Goal: Information Seeking & Learning: Learn about a topic

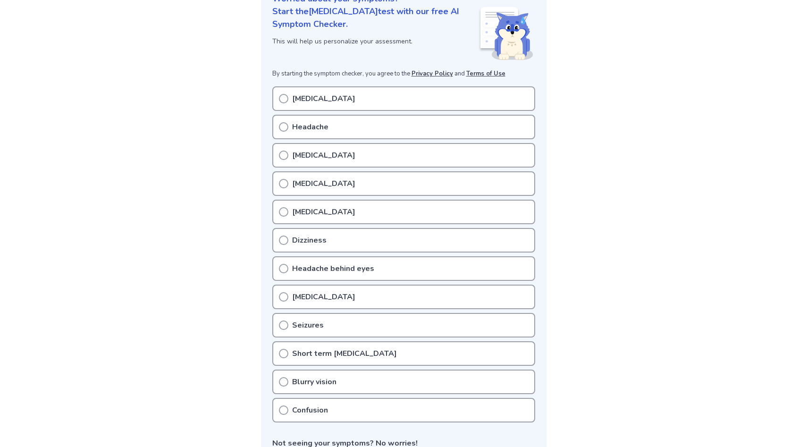
scroll to position [130, 0]
click at [394, 92] on div "Tension headache" at bounding box center [403, 97] width 263 height 25
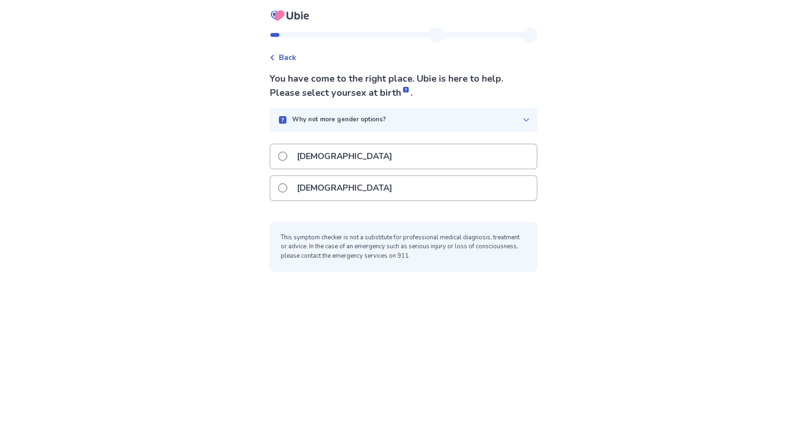
click at [376, 183] on div "[DEMOGRAPHIC_DATA]" at bounding box center [403, 188] width 266 height 24
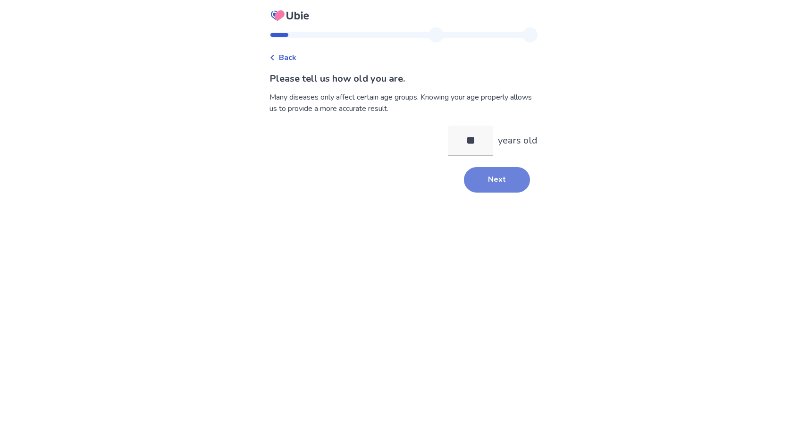
type input "**"
click at [511, 175] on button "Next" at bounding box center [497, 179] width 66 height 25
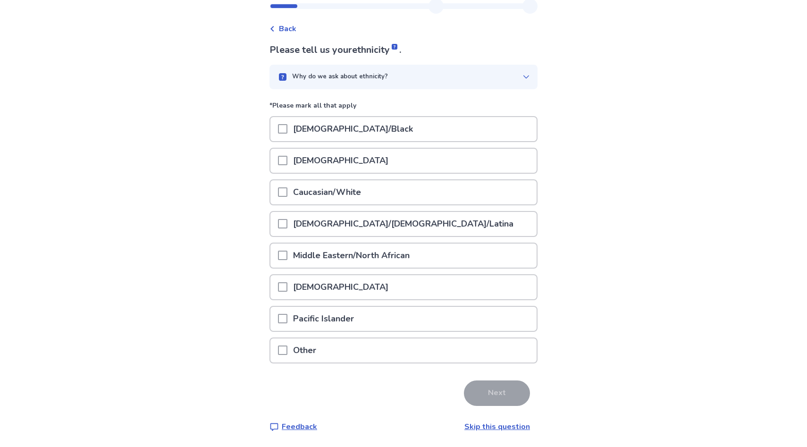
scroll to position [28, 0]
click at [387, 296] on div "[DEMOGRAPHIC_DATA]" at bounding box center [403, 288] width 266 height 24
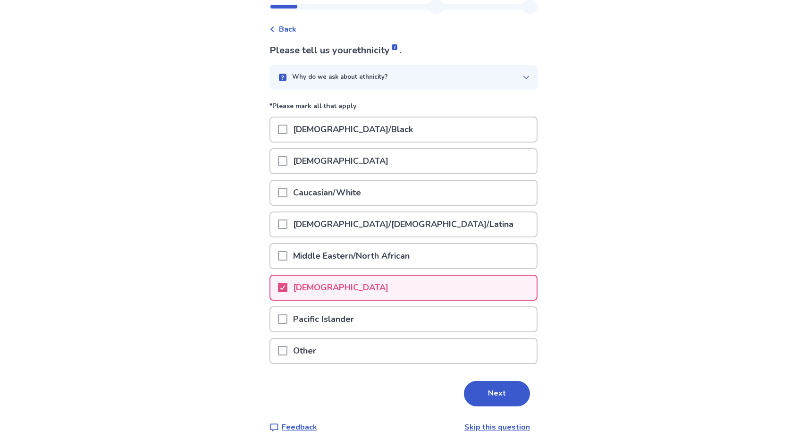
click at [374, 208] on div "Caucasian/White" at bounding box center [403, 196] width 268 height 32
click at [374, 302] on div "[DEMOGRAPHIC_DATA]" at bounding box center [403, 291] width 268 height 32
click at [372, 286] on div "[DEMOGRAPHIC_DATA]" at bounding box center [403, 288] width 266 height 24
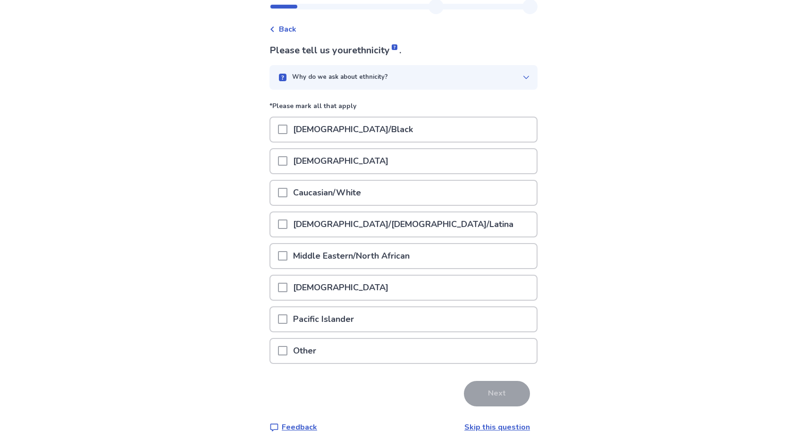
click at [372, 209] on div "Caucasian/White" at bounding box center [403, 196] width 268 height 32
click at [372, 201] on div "Caucasian/White" at bounding box center [403, 193] width 266 height 24
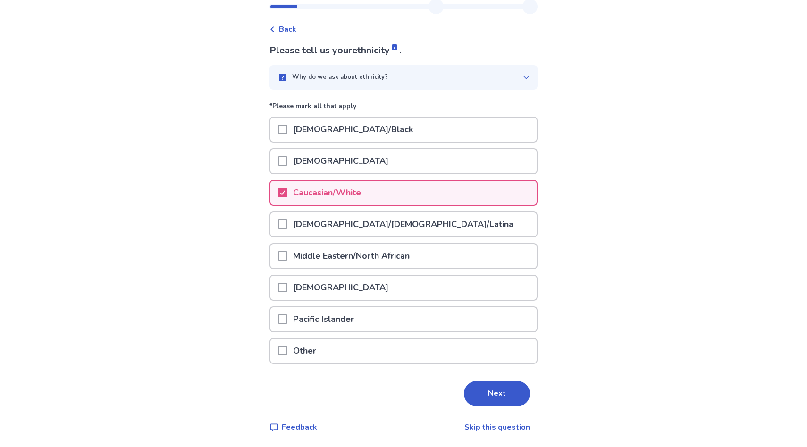
click at [487, 162] on div "[DEMOGRAPHIC_DATA]" at bounding box center [403, 161] width 266 height 24
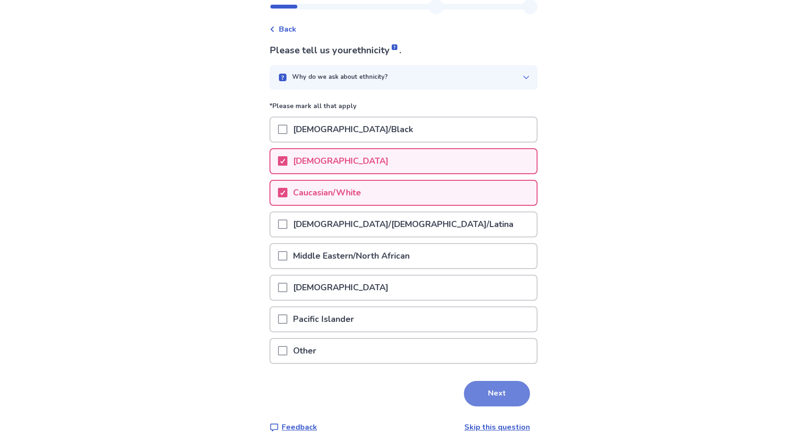
click at [487, 392] on button "Next" at bounding box center [497, 393] width 66 height 25
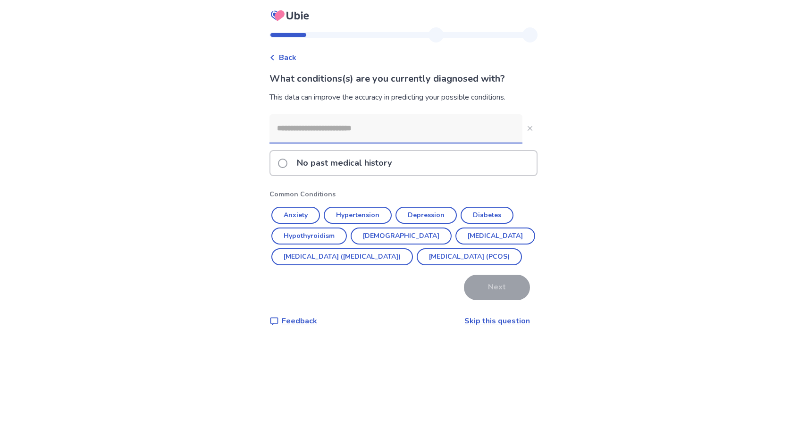
click at [376, 137] on input at bounding box center [395, 128] width 253 height 28
click at [306, 208] on button "Anxiety" at bounding box center [295, 215] width 49 height 17
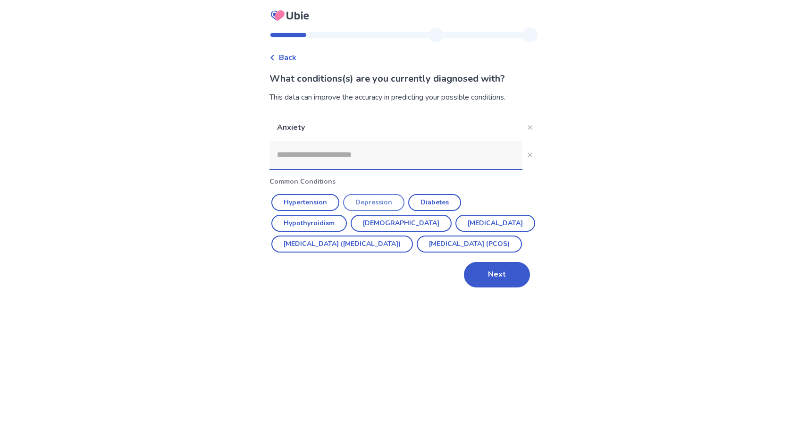
click at [381, 201] on button "Depression" at bounding box center [373, 202] width 61 height 17
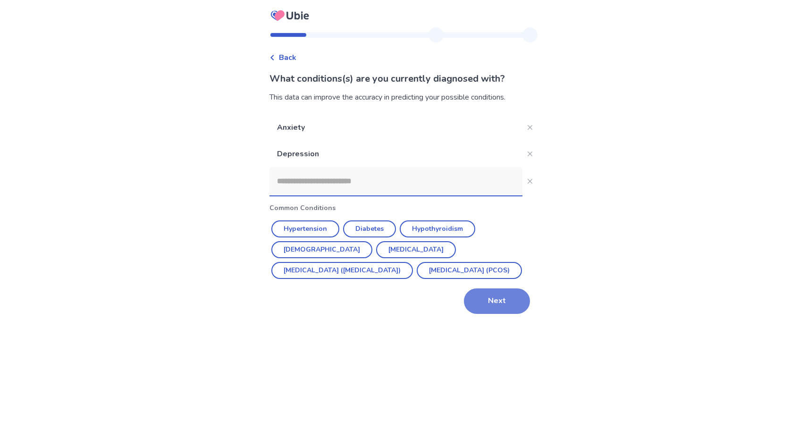
click at [481, 309] on button "Next" at bounding box center [497, 300] width 66 height 25
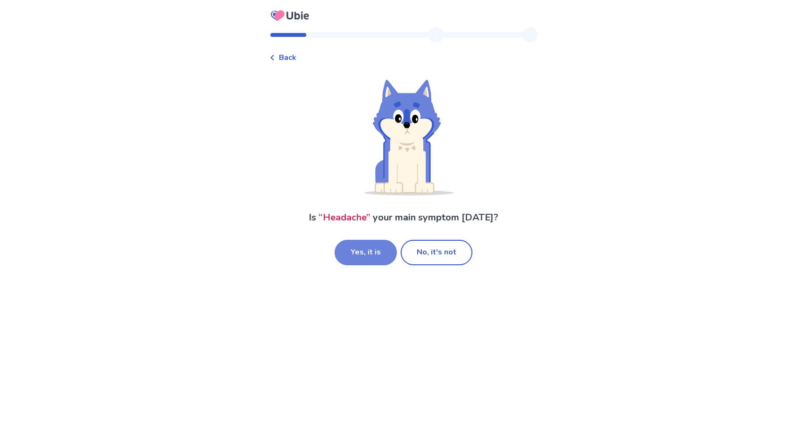
click at [382, 253] on button "Yes, it is" at bounding box center [366, 252] width 62 height 25
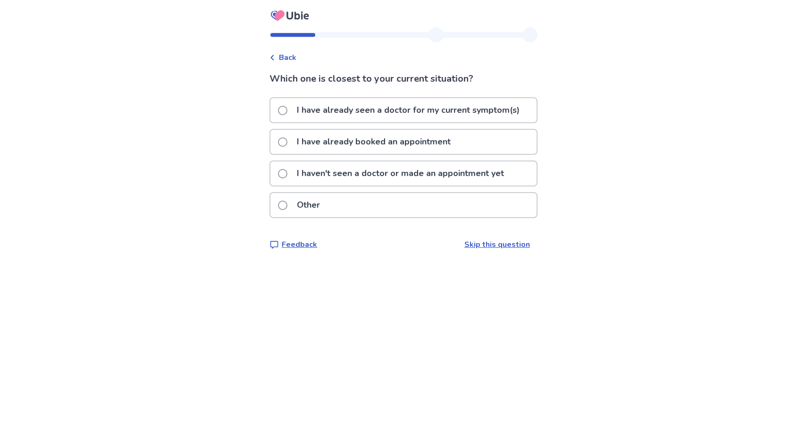
click at [448, 180] on p "I haven't seen a doctor or made an appointment yet" at bounding box center [400, 173] width 218 height 24
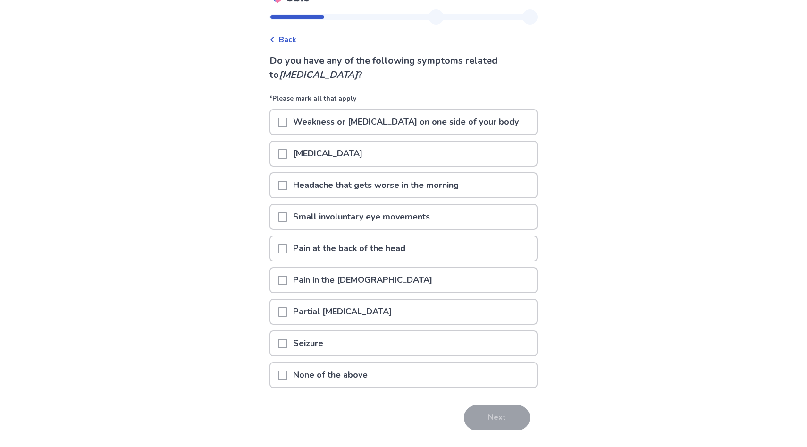
scroll to position [22, 0]
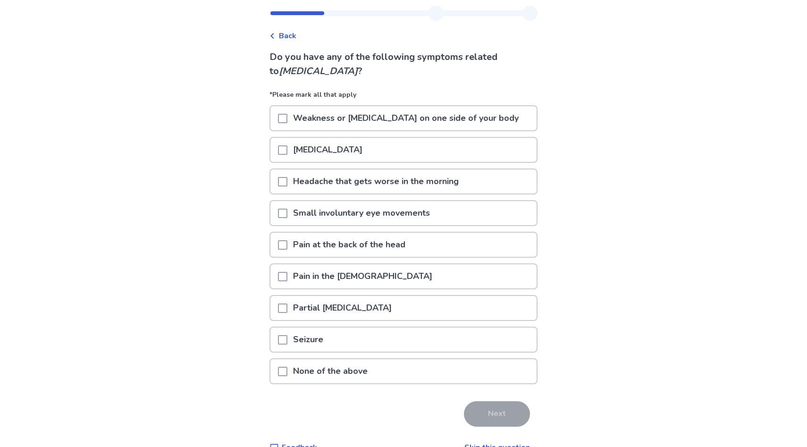
click at [393, 243] on p "Pain at the back of the head" at bounding box center [349, 245] width 124 height 24
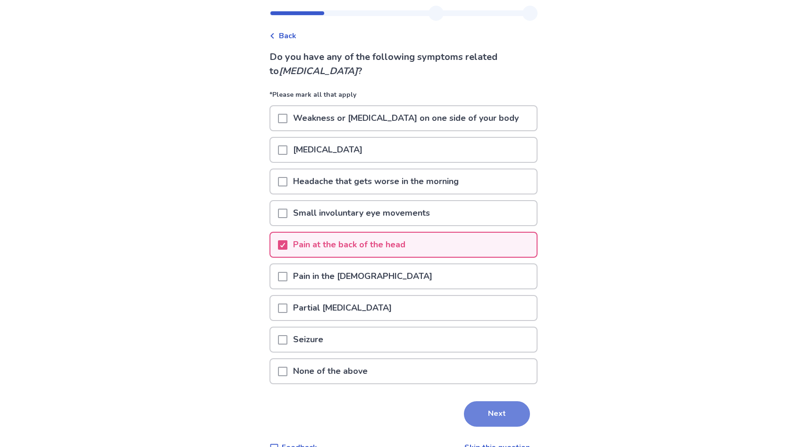
click at [486, 410] on button "Next" at bounding box center [497, 413] width 66 height 25
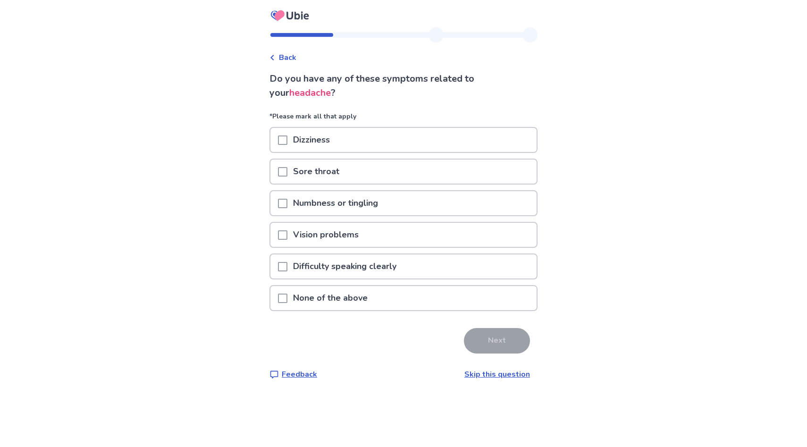
click at [413, 178] on div "Sore throat" at bounding box center [403, 171] width 266 height 24
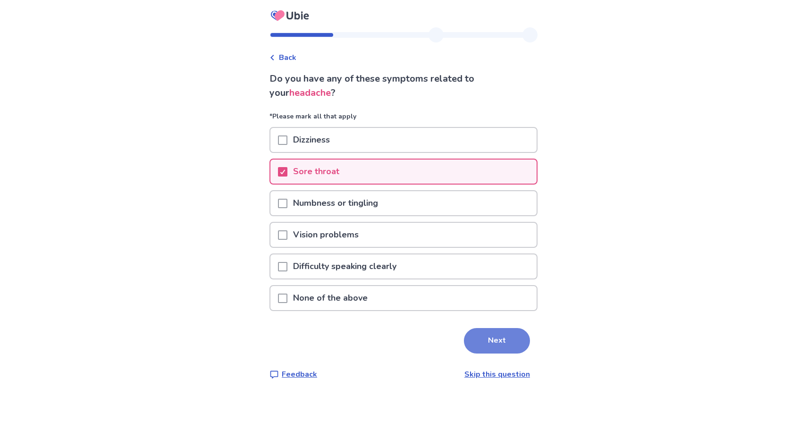
click at [500, 346] on button "Next" at bounding box center [497, 340] width 66 height 25
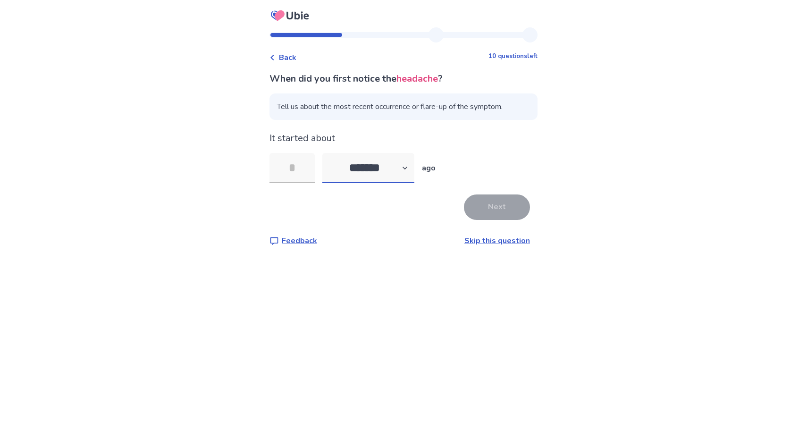
click at [393, 161] on select "******* ****** ******* ******** *******" at bounding box center [368, 168] width 92 height 30
select select "*"
click at [284, 165] on input "tel" at bounding box center [291, 168] width 45 height 30
type input "*"
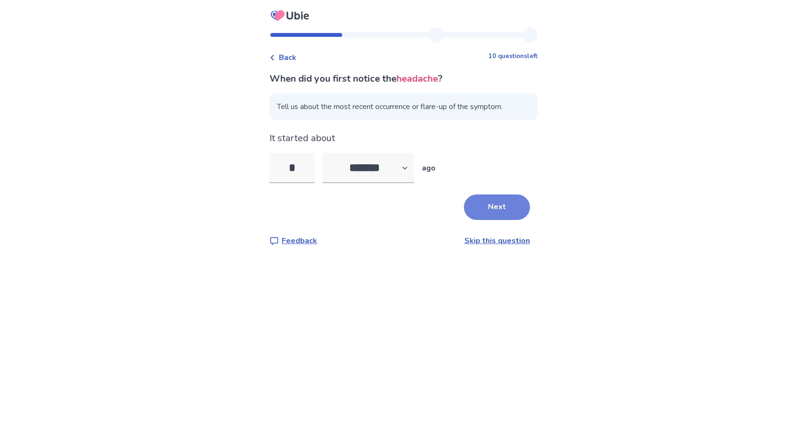
click at [502, 214] on button "Next" at bounding box center [497, 206] width 66 height 25
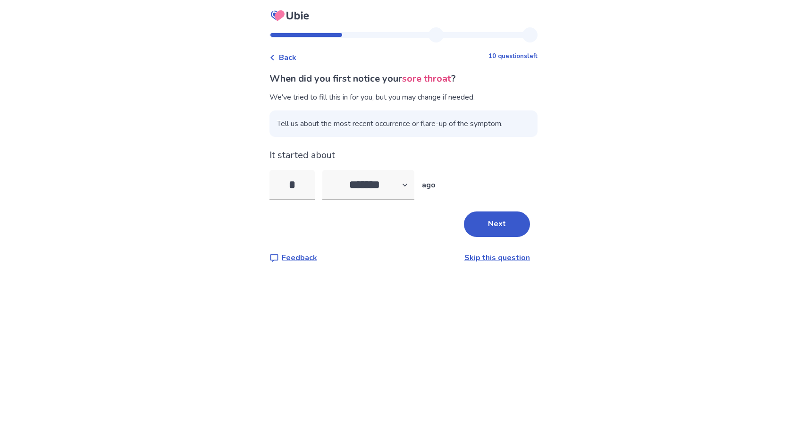
select select "*"
type input "*"
click at [485, 219] on button "Next" at bounding box center [497, 223] width 66 height 25
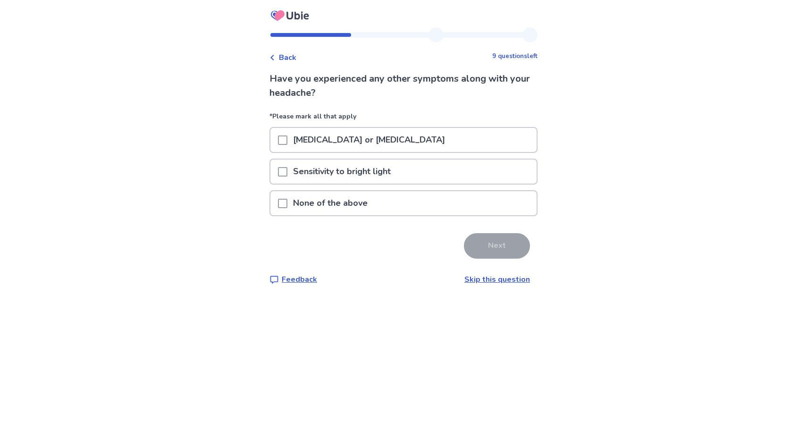
click at [446, 134] on div "Neck pain or stiffness" at bounding box center [403, 140] width 266 height 24
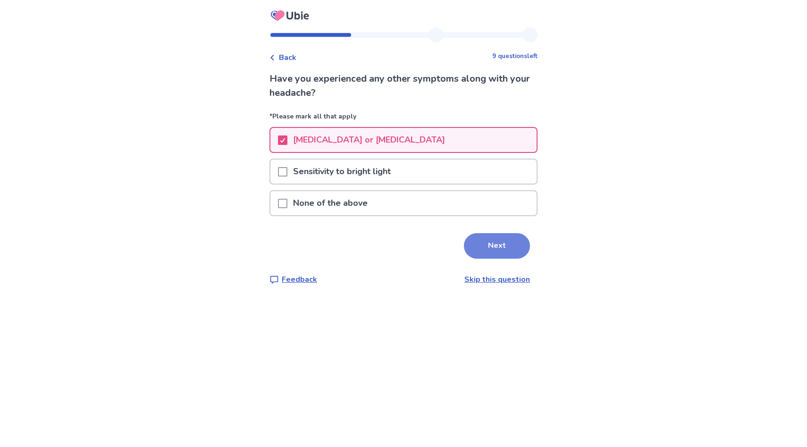
click at [478, 249] on button "Next" at bounding box center [497, 245] width 66 height 25
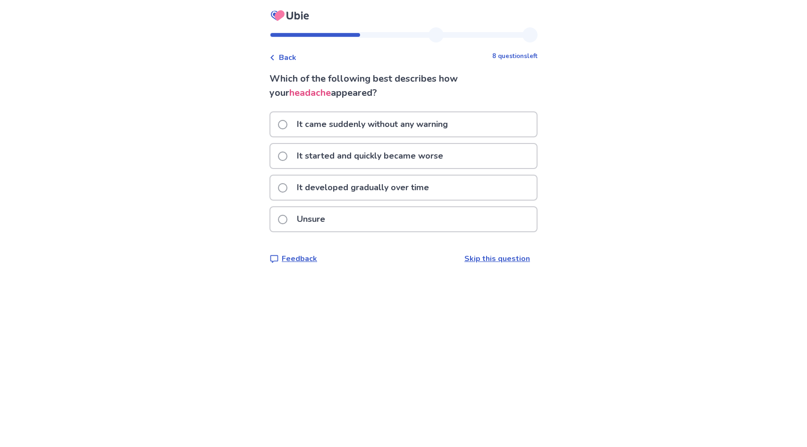
click at [463, 126] on div "It came suddenly without any warning" at bounding box center [403, 124] width 266 height 24
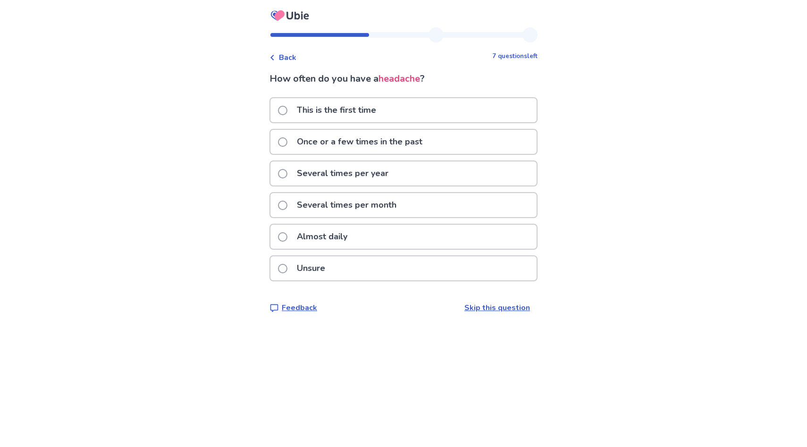
click at [446, 239] on div "Almost daily" at bounding box center [403, 237] width 266 height 24
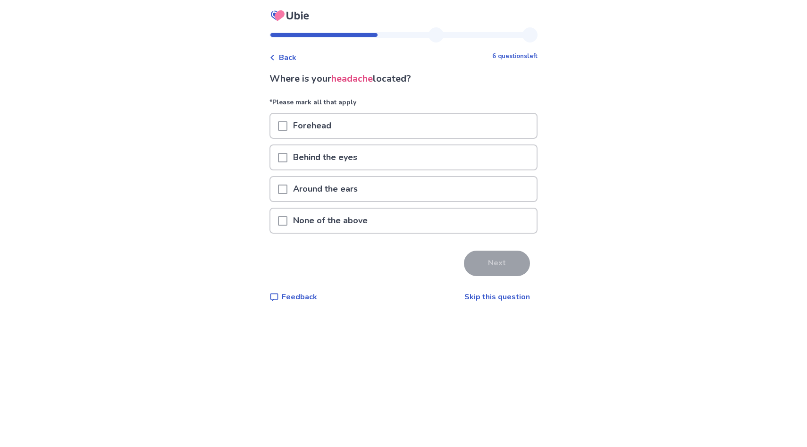
click at [461, 223] on div "None of the above" at bounding box center [403, 221] width 266 height 24
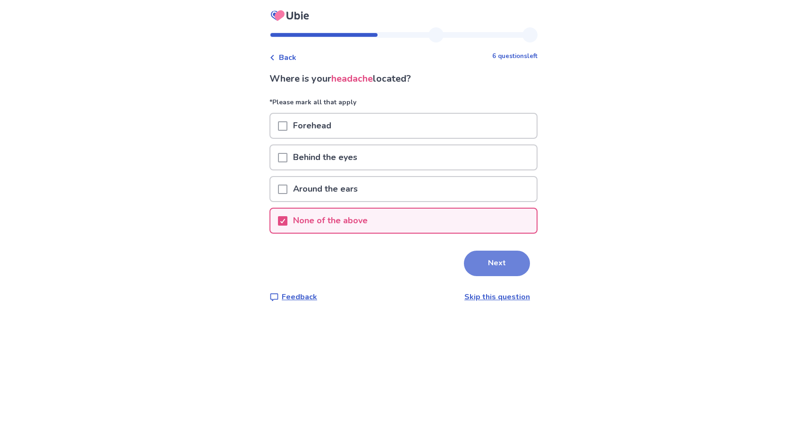
click at [489, 265] on button "Next" at bounding box center [497, 263] width 66 height 25
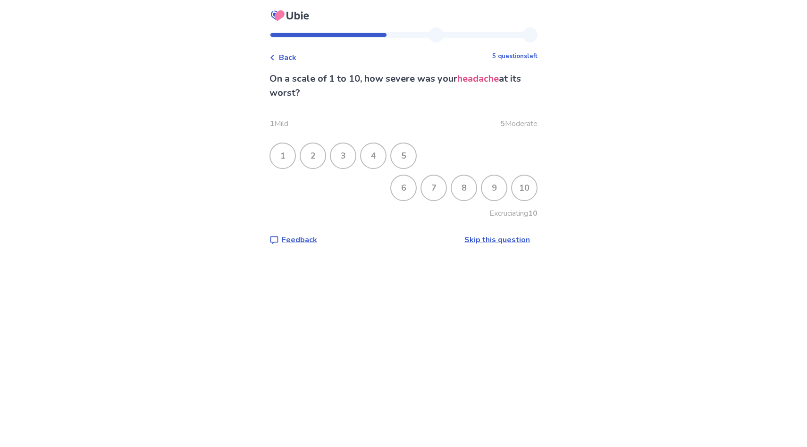
click at [411, 154] on div "5" at bounding box center [403, 155] width 25 height 25
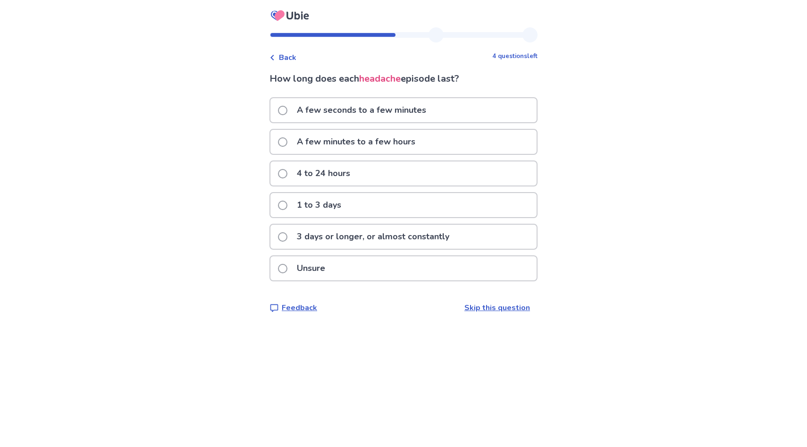
click at [420, 110] on p "A few seconds to a few minutes" at bounding box center [361, 110] width 141 height 24
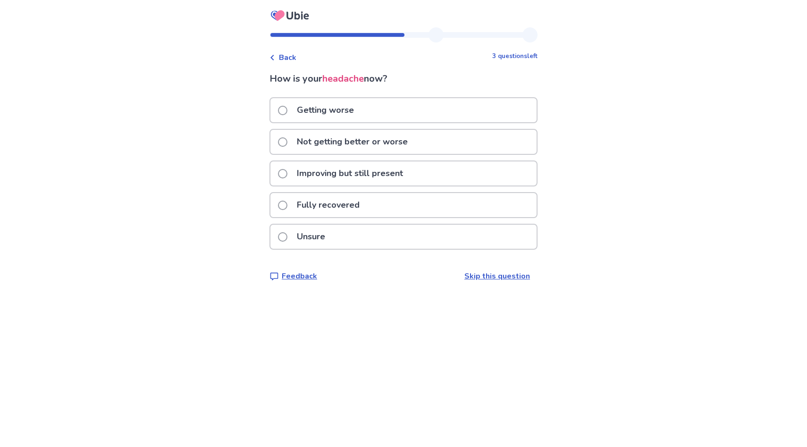
click at [377, 172] on p "Improving but still present" at bounding box center [349, 173] width 117 height 24
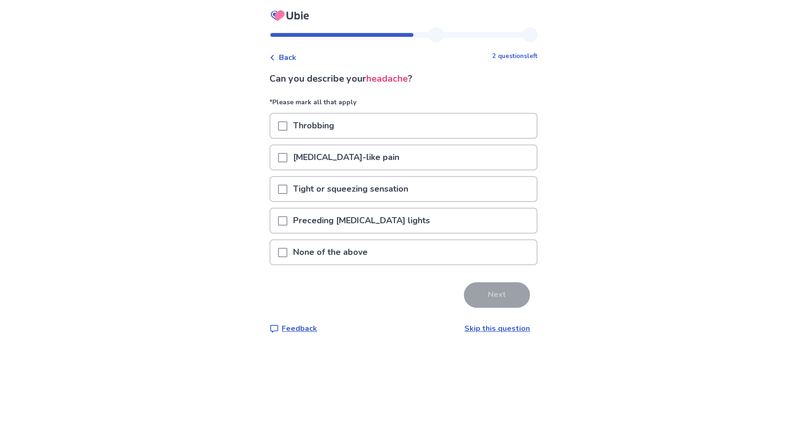
click at [385, 161] on p "Electric shock-like pain" at bounding box center [345, 157] width 117 height 24
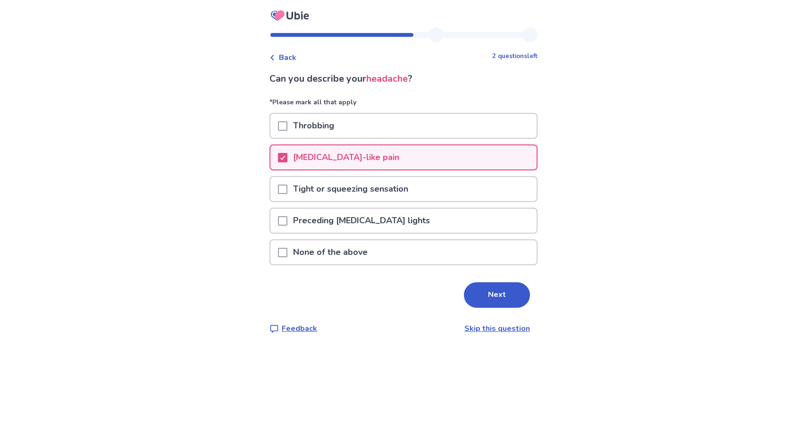
click at [386, 185] on p "Tight or squeezing sensation" at bounding box center [350, 189] width 126 height 24
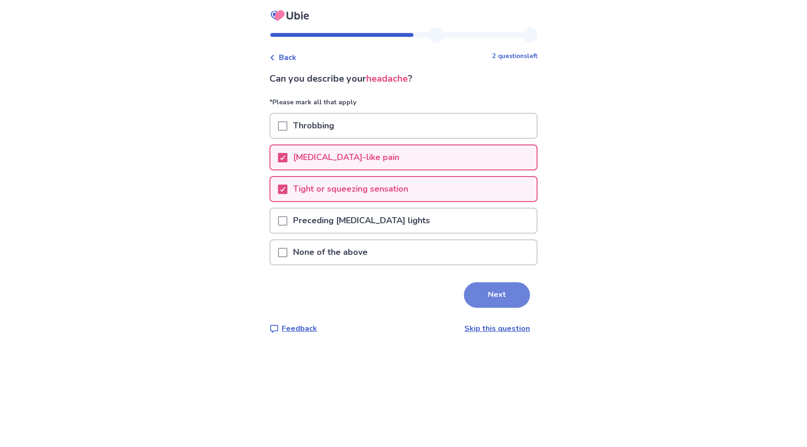
click at [484, 296] on button "Next" at bounding box center [497, 294] width 66 height 25
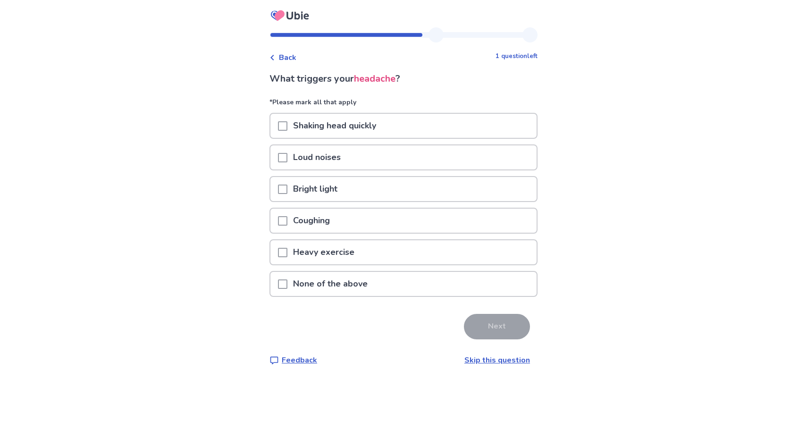
click at [357, 279] on p "None of the above" at bounding box center [330, 284] width 86 height 24
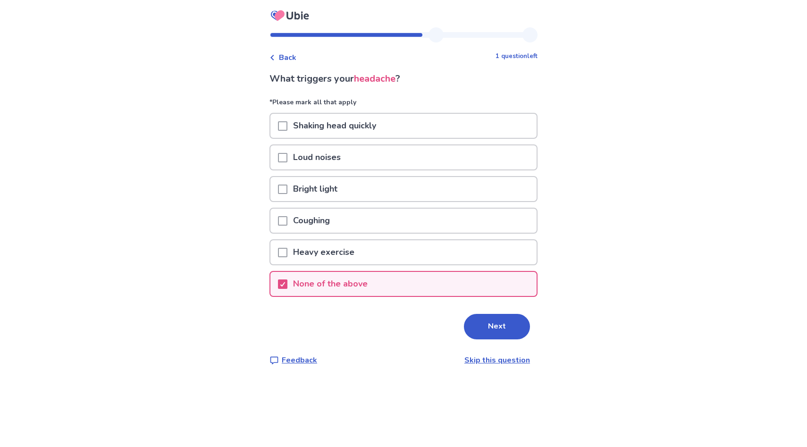
click at [389, 282] on div "None of the above" at bounding box center [403, 284] width 266 height 24
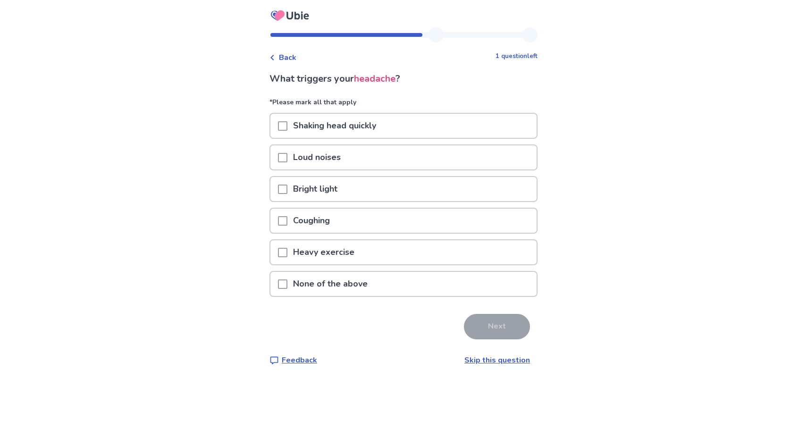
click at [397, 256] on div "Heavy exercise" at bounding box center [403, 252] width 266 height 24
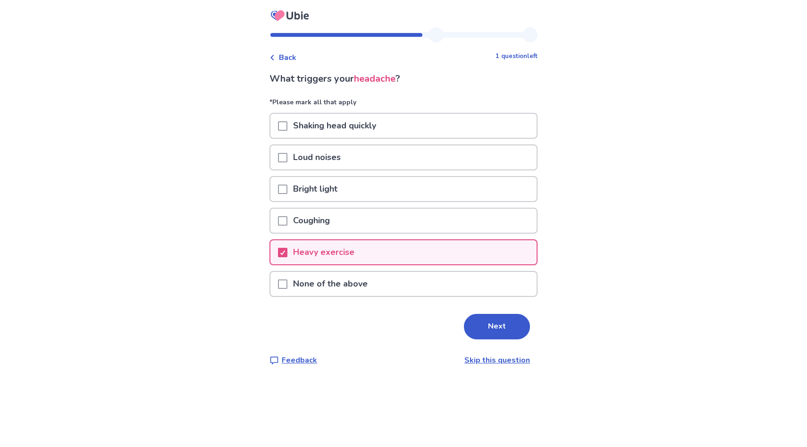
click at [399, 228] on div "Coughing" at bounding box center [403, 221] width 266 height 24
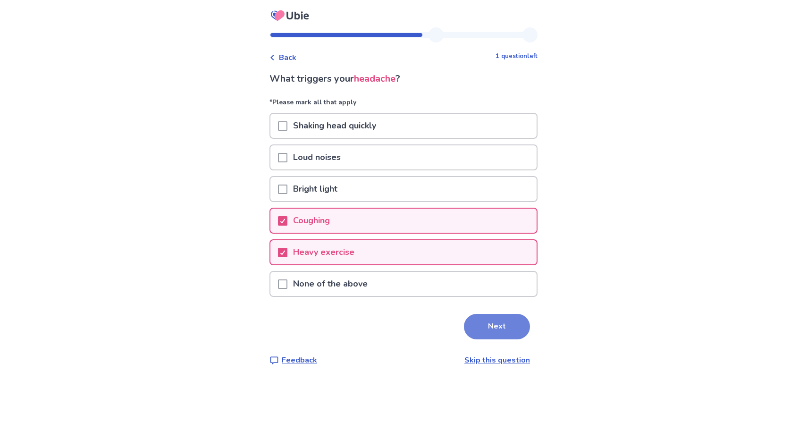
click at [500, 326] on button "Next" at bounding box center [497, 326] width 66 height 25
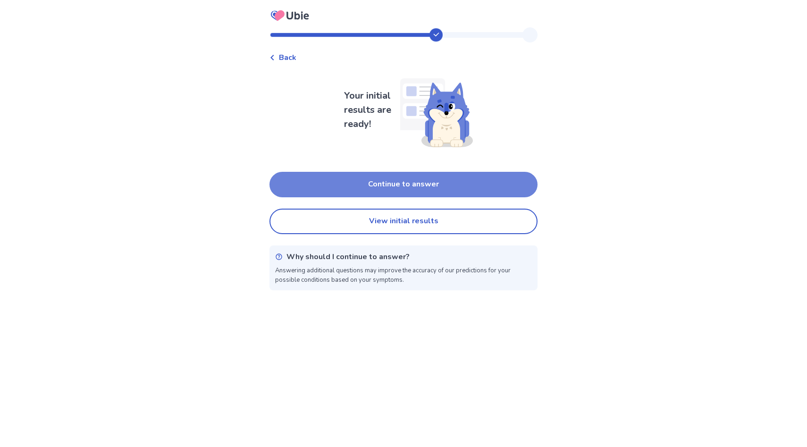
click at [505, 184] on button "Continue to answer" at bounding box center [403, 184] width 268 height 25
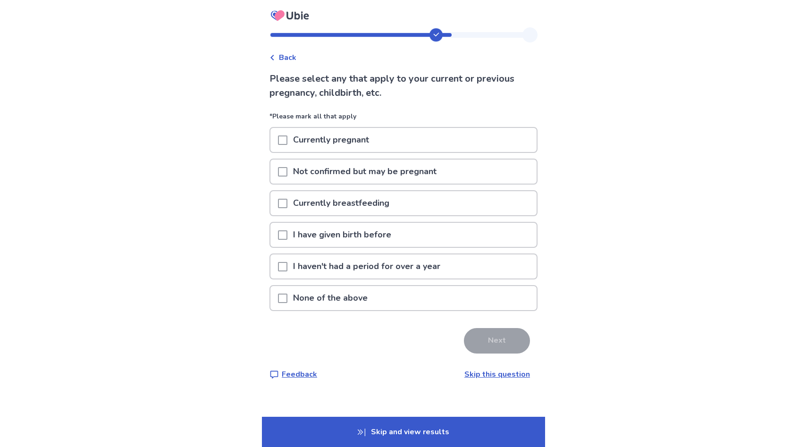
click at [409, 304] on div "None of the above" at bounding box center [403, 298] width 266 height 24
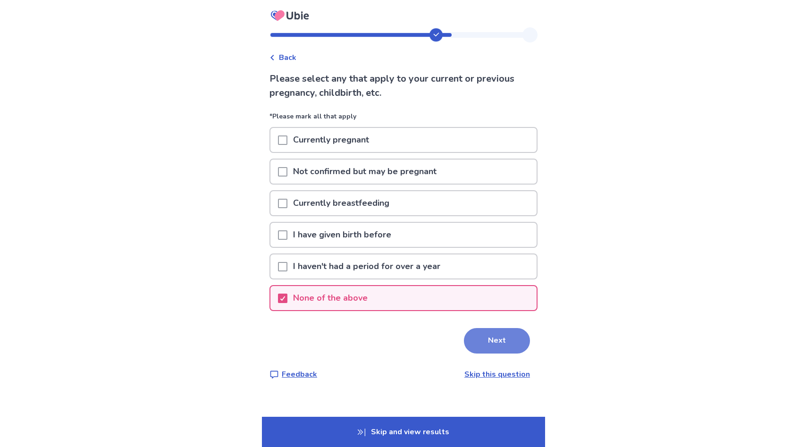
click at [481, 344] on button "Next" at bounding box center [497, 340] width 66 height 25
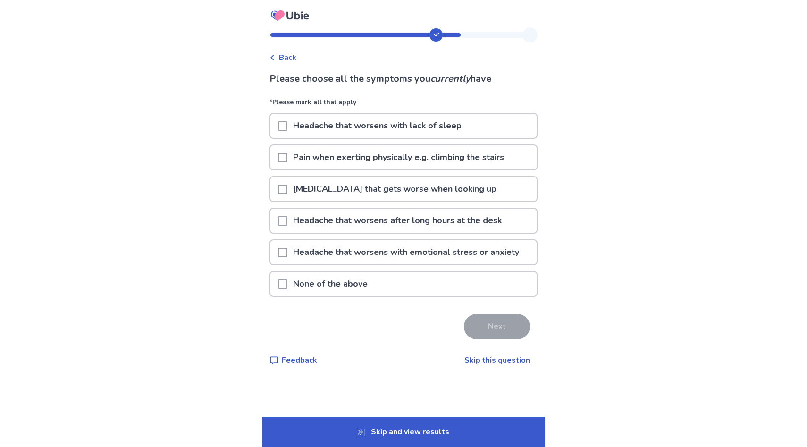
click at [425, 127] on p "Headache that worsens with lack of sleep" at bounding box center [377, 126] width 180 height 24
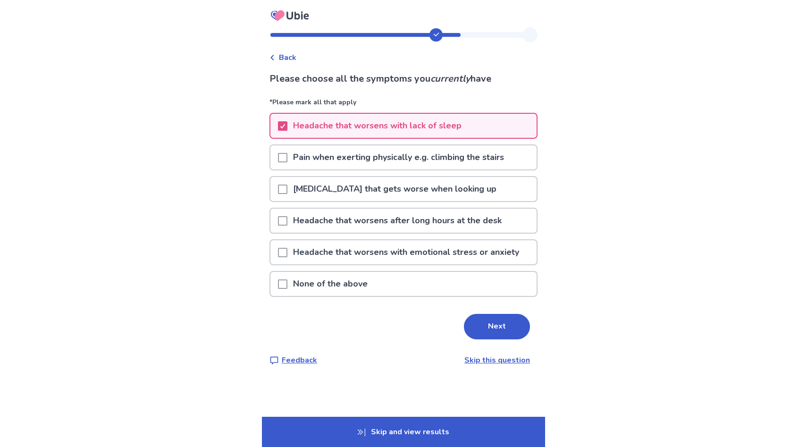
click at [435, 188] on p "Neck pain that gets worse when looking up" at bounding box center [394, 189] width 215 height 24
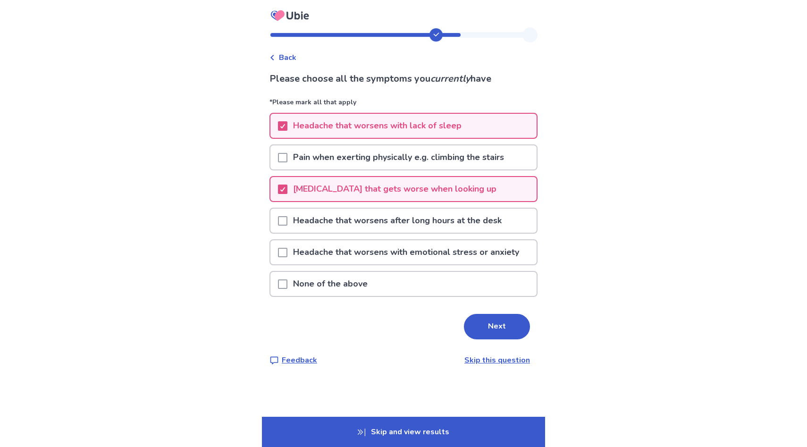
click at [438, 220] on p "Headache that worsens after long hours at the desk" at bounding box center [397, 221] width 220 height 24
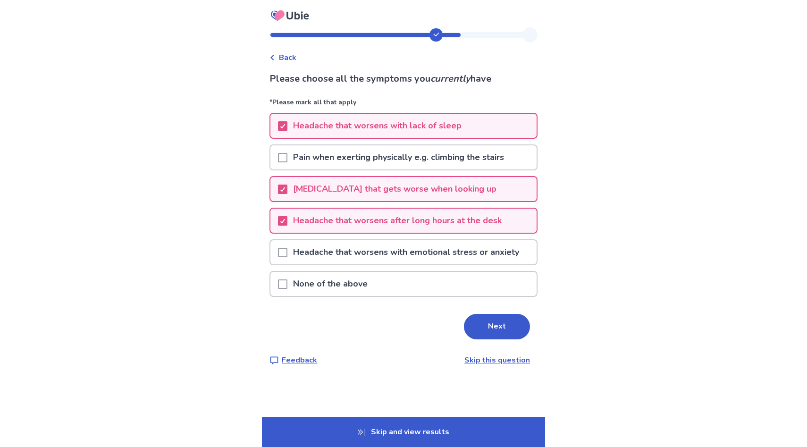
click at [449, 254] on p "Headache that worsens with emotional stress or anxiety" at bounding box center [405, 252] width 237 height 24
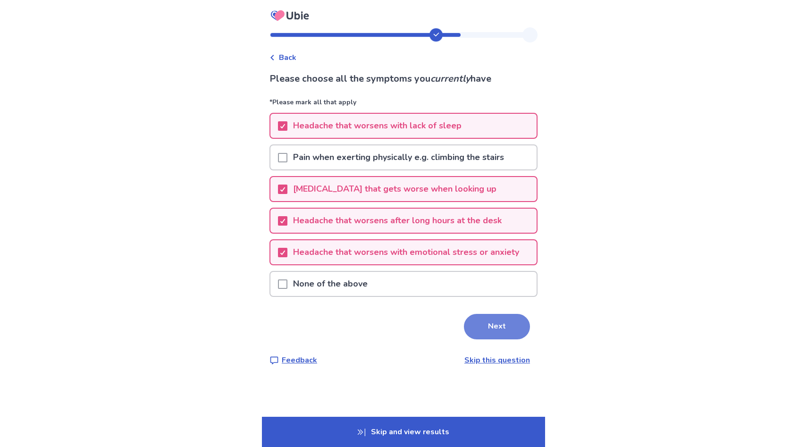
click at [479, 320] on button "Next" at bounding box center [497, 326] width 66 height 25
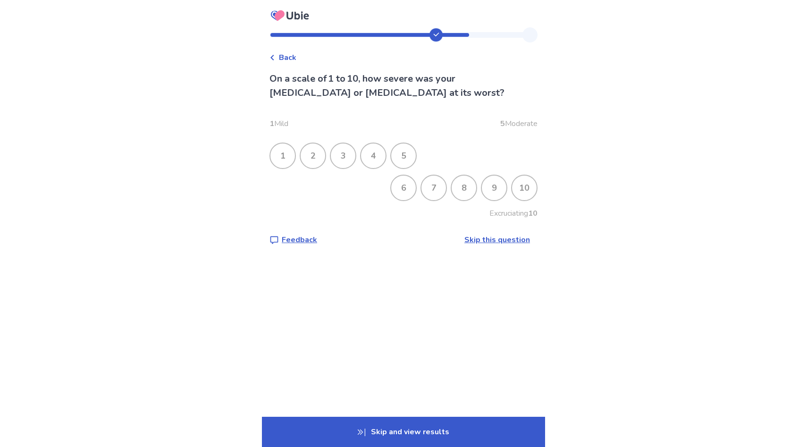
click at [488, 187] on div "9" at bounding box center [494, 188] width 25 height 25
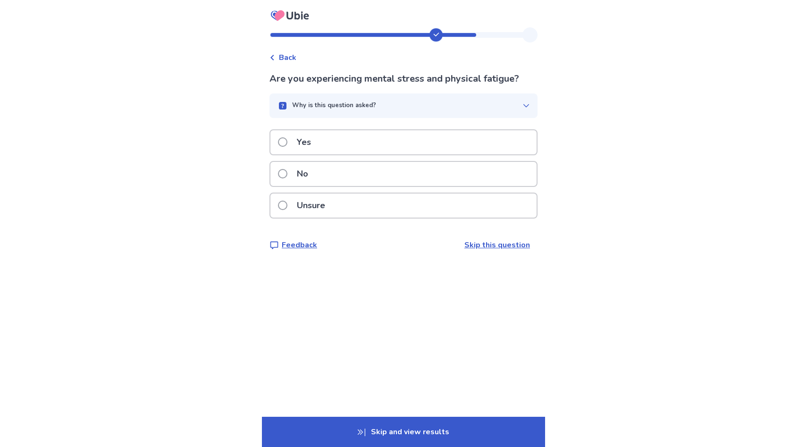
click at [474, 150] on div "Yes" at bounding box center [403, 142] width 266 height 24
click at [474, 138] on div "Yes" at bounding box center [403, 142] width 266 height 24
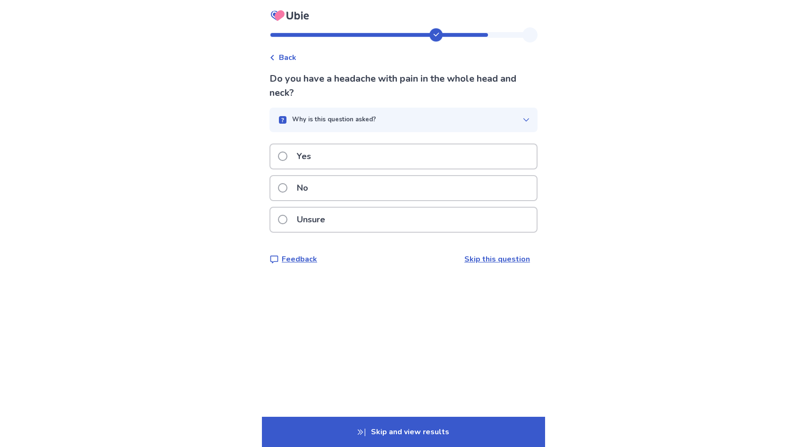
click at [482, 161] on div "Yes" at bounding box center [403, 156] width 266 height 24
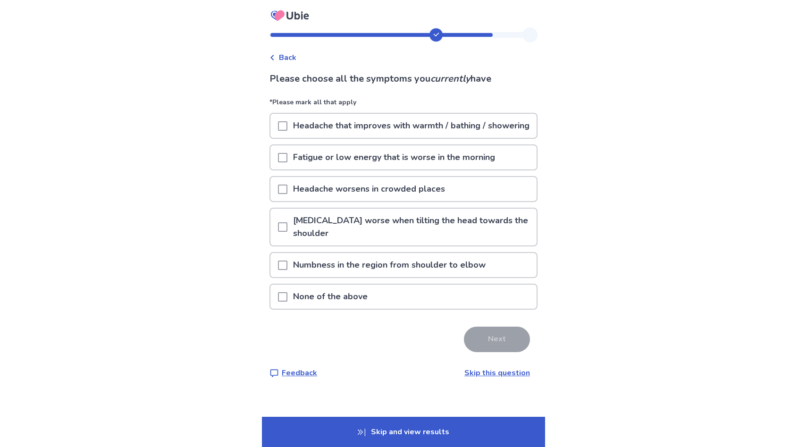
click at [473, 169] on p "Fatigue or low energy that is worse in the morning" at bounding box center [393, 157] width 213 height 24
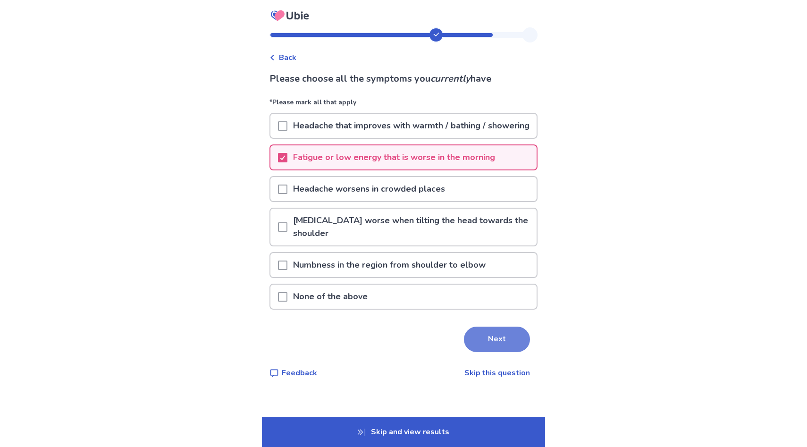
click at [482, 345] on button "Next" at bounding box center [497, 339] width 66 height 25
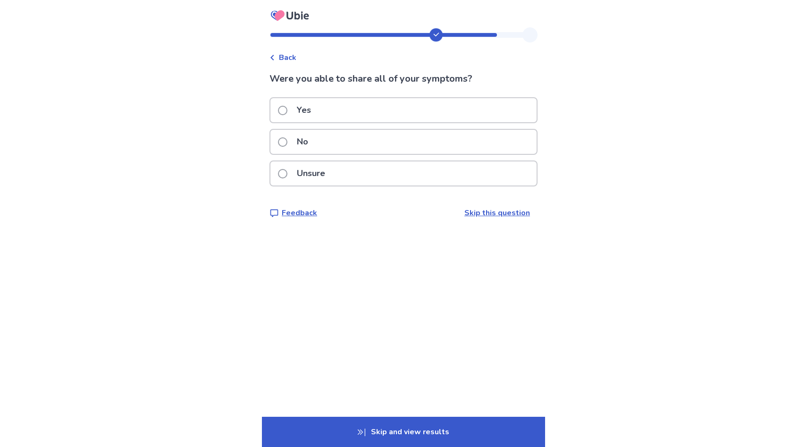
click at [474, 108] on div "Yes" at bounding box center [403, 110] width 266 height 24
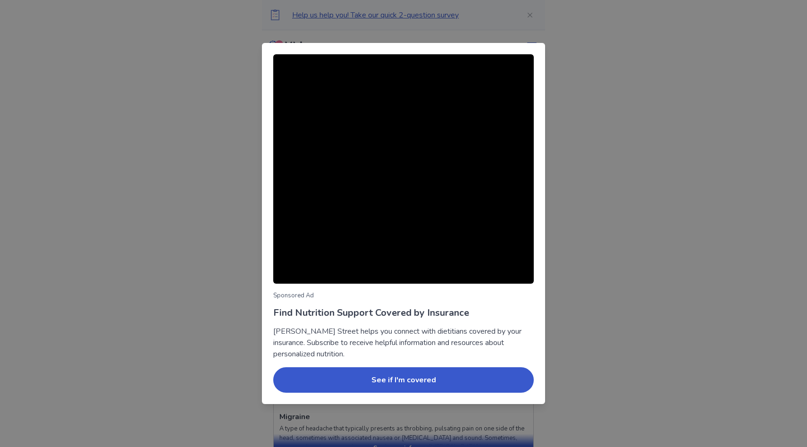
click at [596, 335] on div "Sponsored Ad Find Nutrition Support Covered by Insurance Berry Street helps you…" at bounding box center [403, 223] width 807 height 447
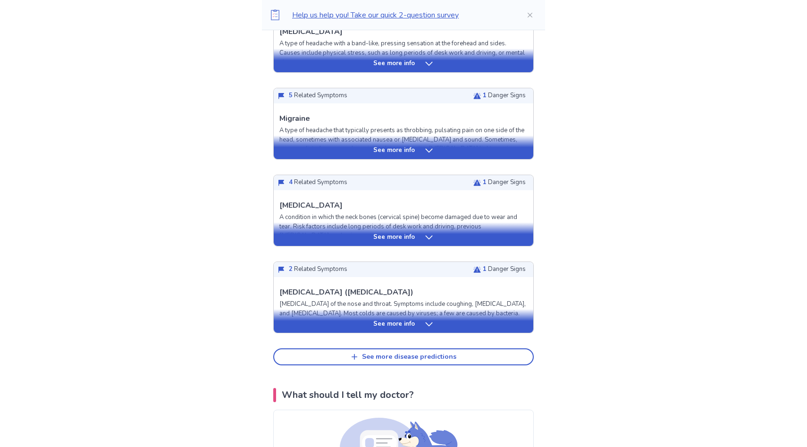
scroll to position [296, 0]
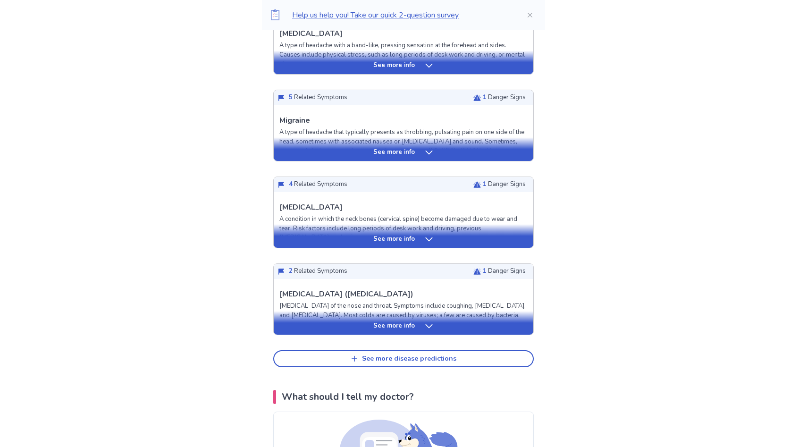
click at [304, 238] on div "See more info" at bounding box center [404, 239] width 260 height 9
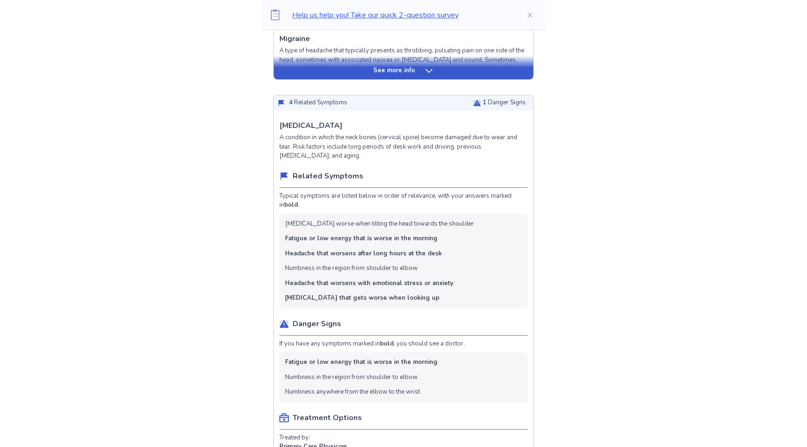
scroll to position [368, 0]
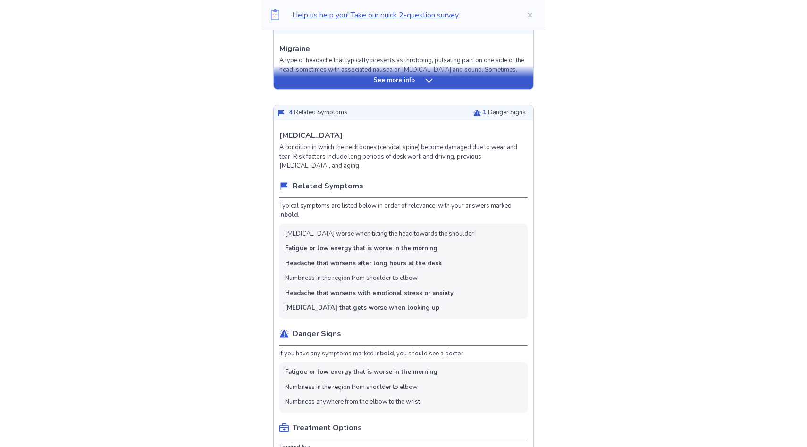
drag, startPoint x: 266, startPoint y: 143, endPoint x: 268, endPoint y: 177, distance: 35.0
click at [268, 177] on div "Here's what we found Below is a list of the most likely diseases matching your …" at bounding box center [403, 424] width 283 height 1119
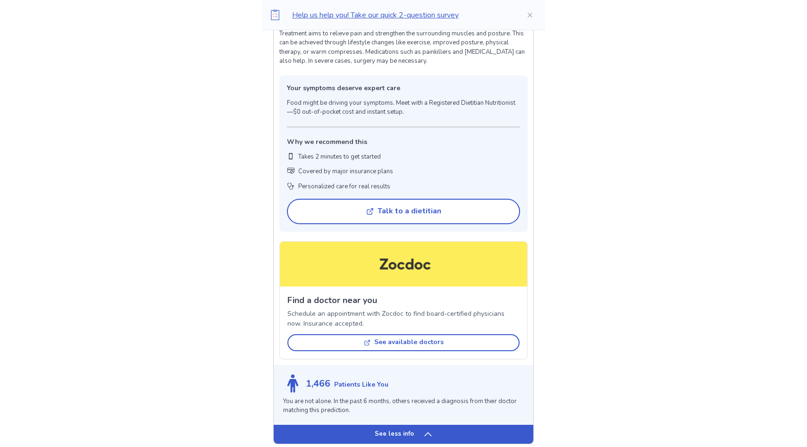
scroll to position [1035, 0]
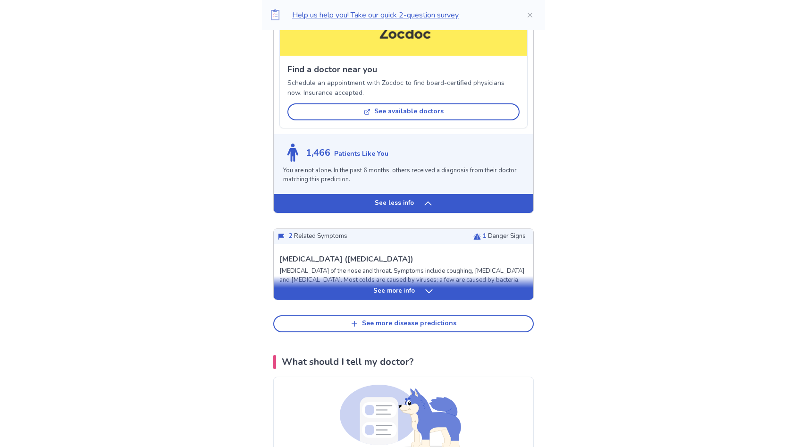
click at [293, 292] on div "See more info" at bounding box center [404, 290] width 260 height 9
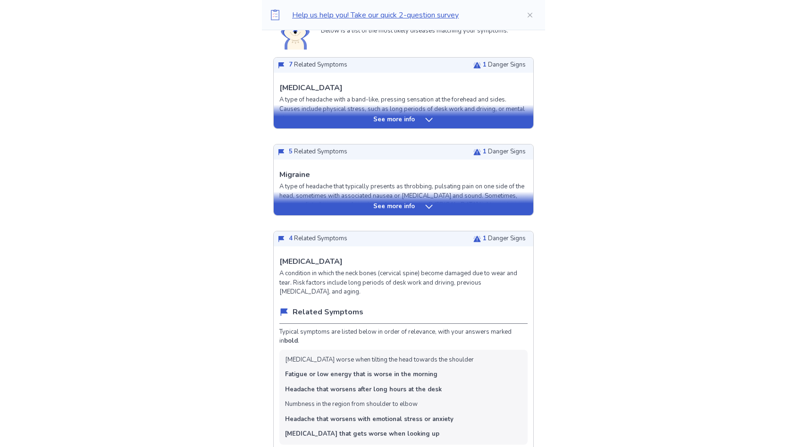
scroll to position [223, 0]
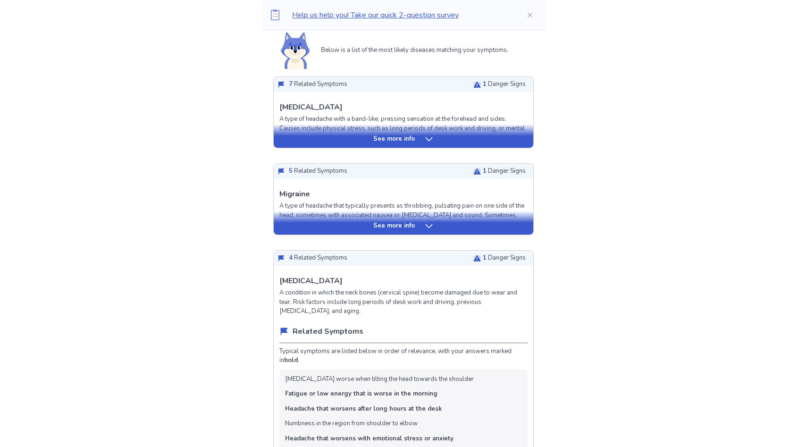
click at [357, 128] on div "See more info" at bounding box center [404, 136] width 260 height 24
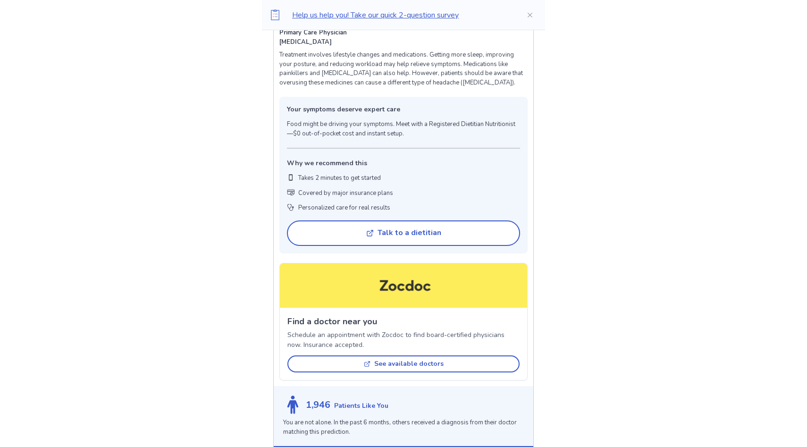
scroll to position [745, 0]
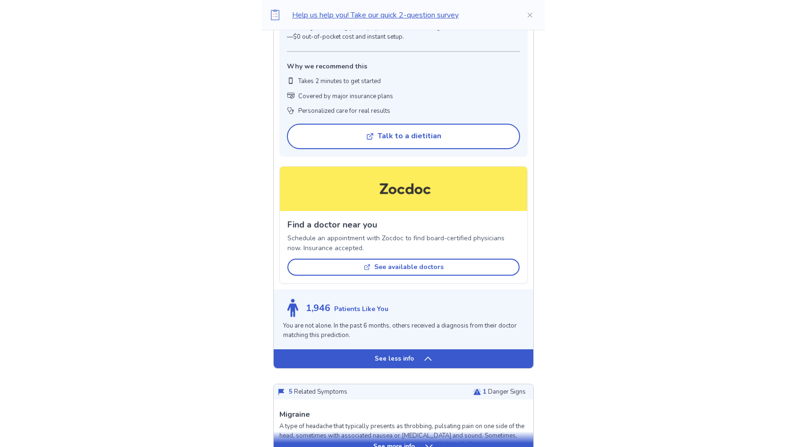
click at [347, 364] on div "See less info" at bounding box center [404, 358] width 260 height 19
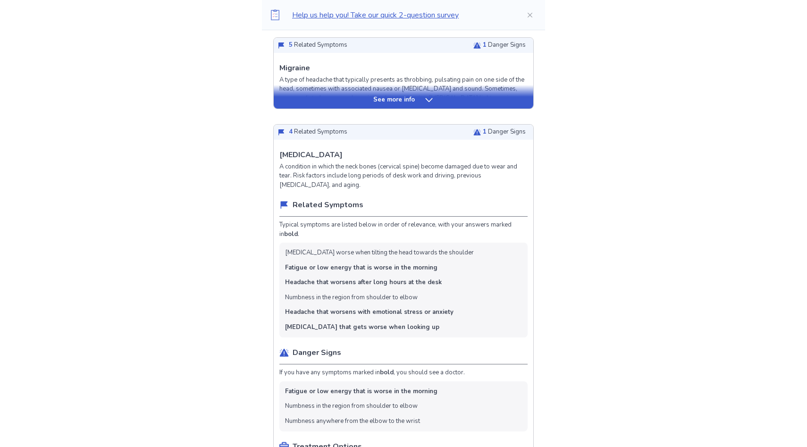
scroll to position [292, 0]
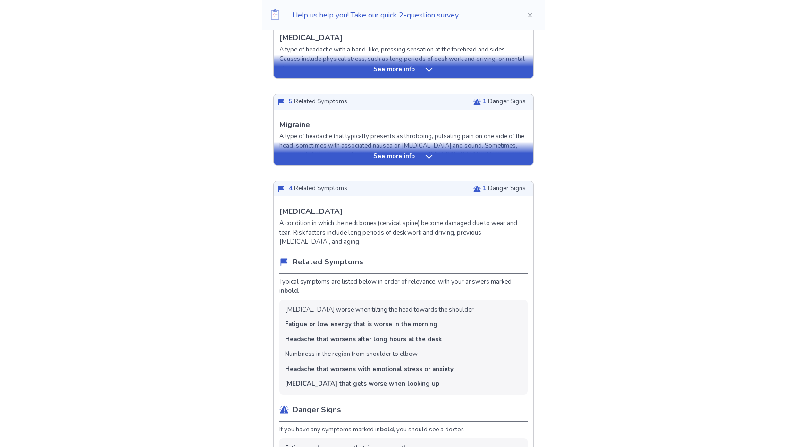
click at [315, 157] on div "See more info" at bounding box center [404, 156] width 260 height 9
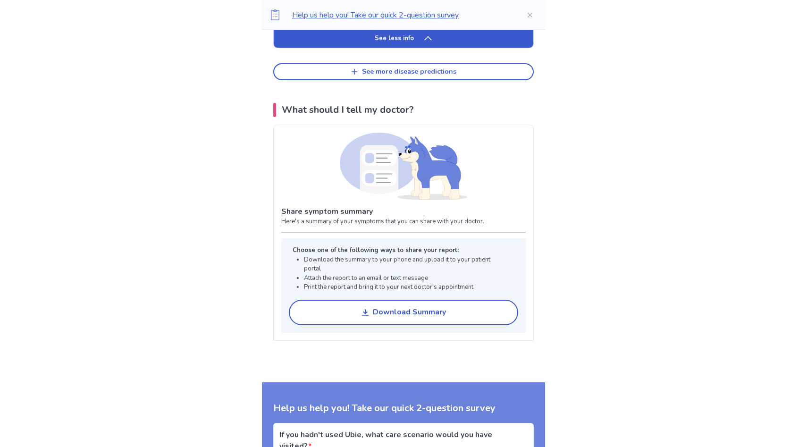
scroll to position [2995, 0]
